Goal: Information Seeking & Learning: Learn about a topic

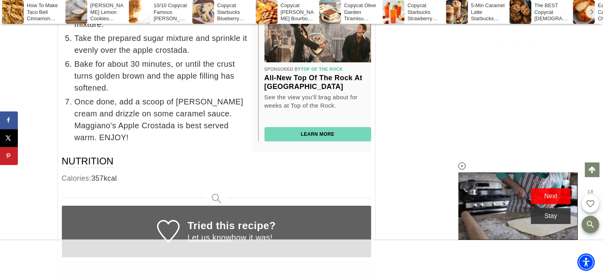
scroll to position [5945, 0]
